Goal: Task Accomplishment & Management: Manage account settings

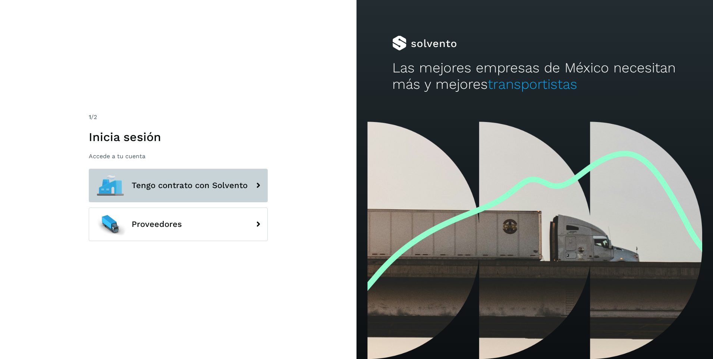
click at [252, 180] on icon at bounding box center [258, 185] width 15 height 15
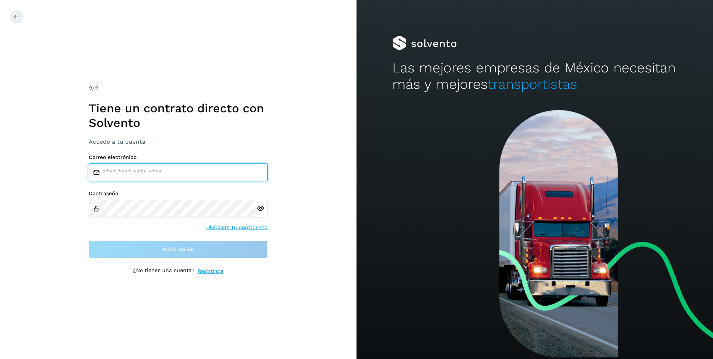
click at [128, 171] on input "email" at bounding box center [178, 172] width 179 height 18
type input "**********"
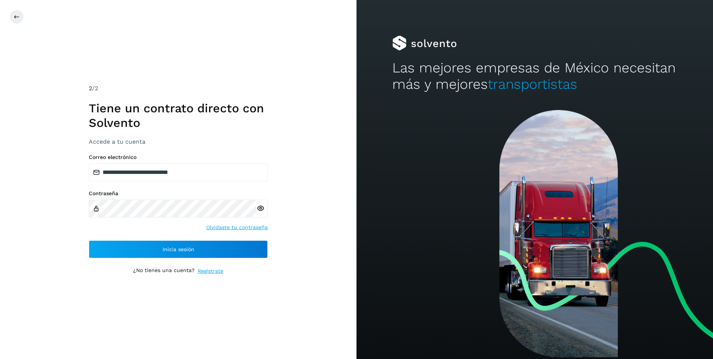
click at [265, 210] on div at bounding box center [262, 209] width 11 height 18
click at [259, 210] on icon at bounding box center [261, 208] width 8 height 8
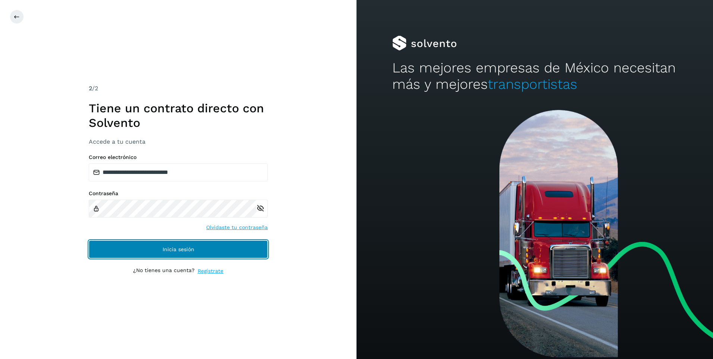
click at [165, 245] on button "Inicia sesión" at bounding box center [178, 249] width 179 height 18
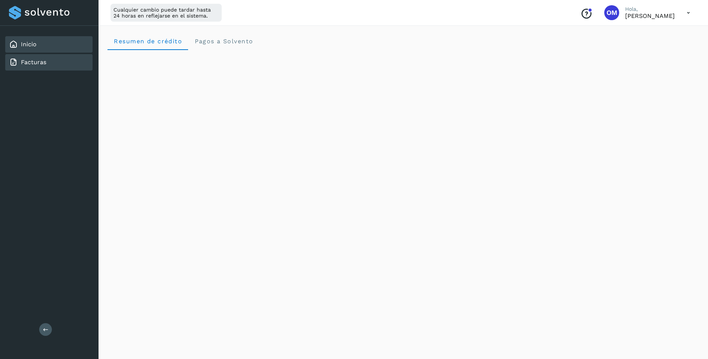
click at [22, 62] on link "Facturas" at bounding box center [33, 62] width 25 height 7
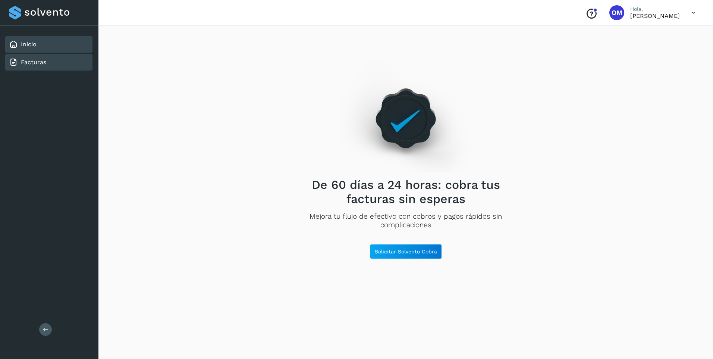
click at [45, 44] on div "Inicio" at bounding box center [48, 44] width 87 height 16
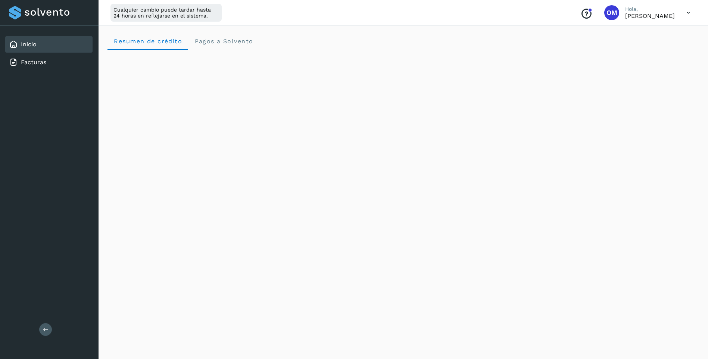
click at [686, 16] on icon at bounding box center [688, 12] width 15 height 15
click at [686, 16] on div at bounding box center [354, 179] width 708 height 359
click at [687, 11] on icon at bounding box center [688, 12] width 15 height 15
click at [635, 49] on div "Cerrar sesión" at bounding box center [651, 48] width 89 height 14
